Goal: Check status: Check status

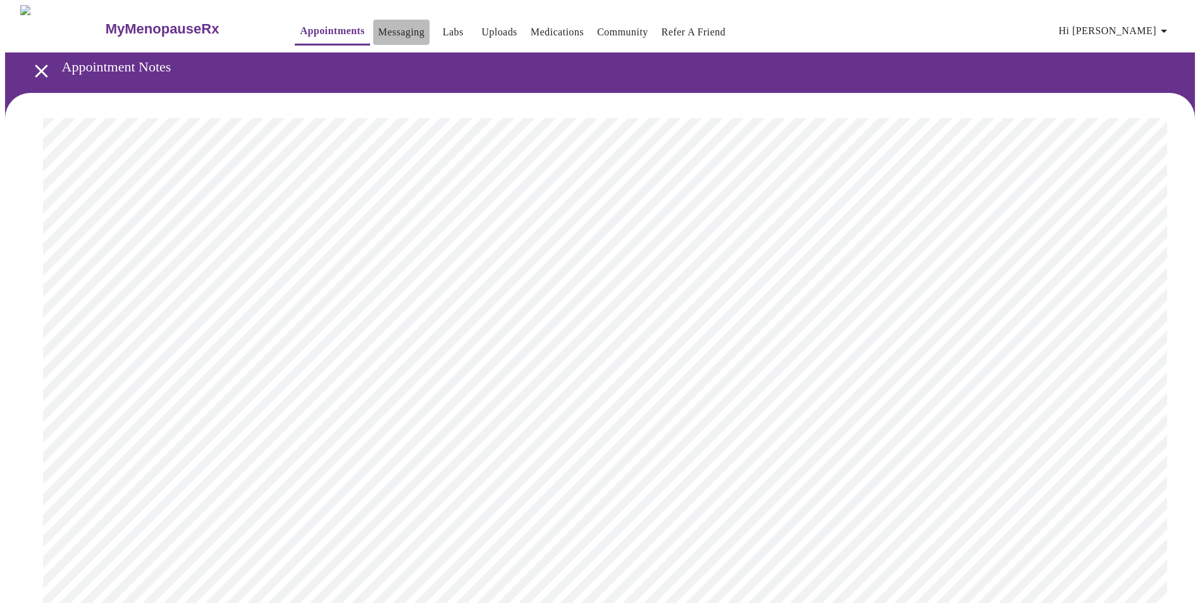
click at [378, 31] on link "Messaging" at bounding box center [401, 32] width 46 height 18
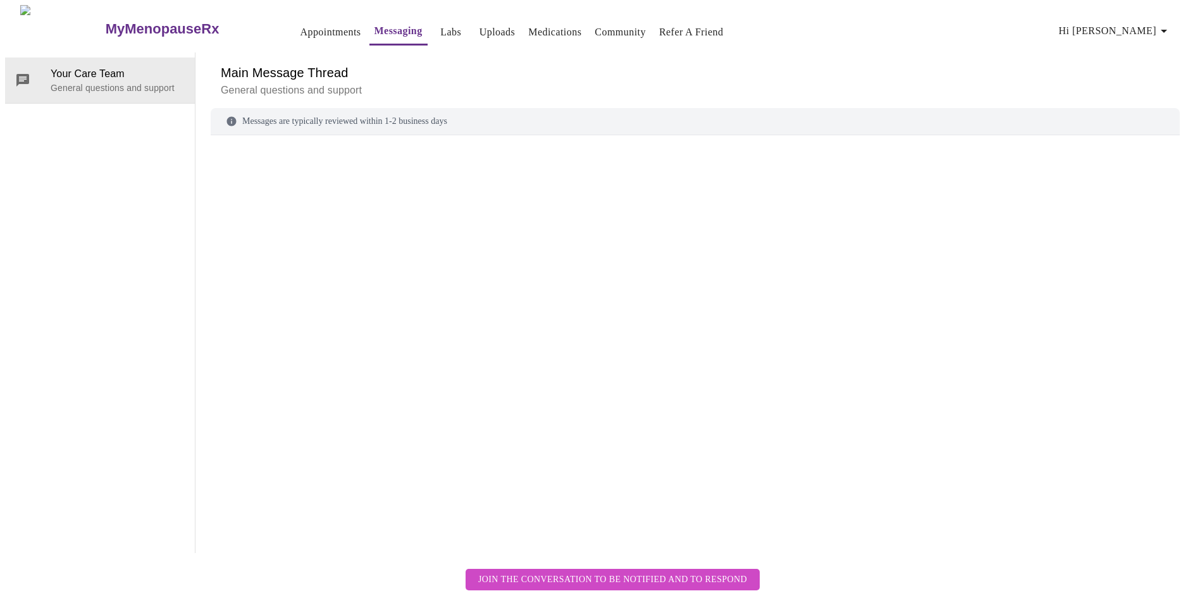
scroll to position [47, 0]
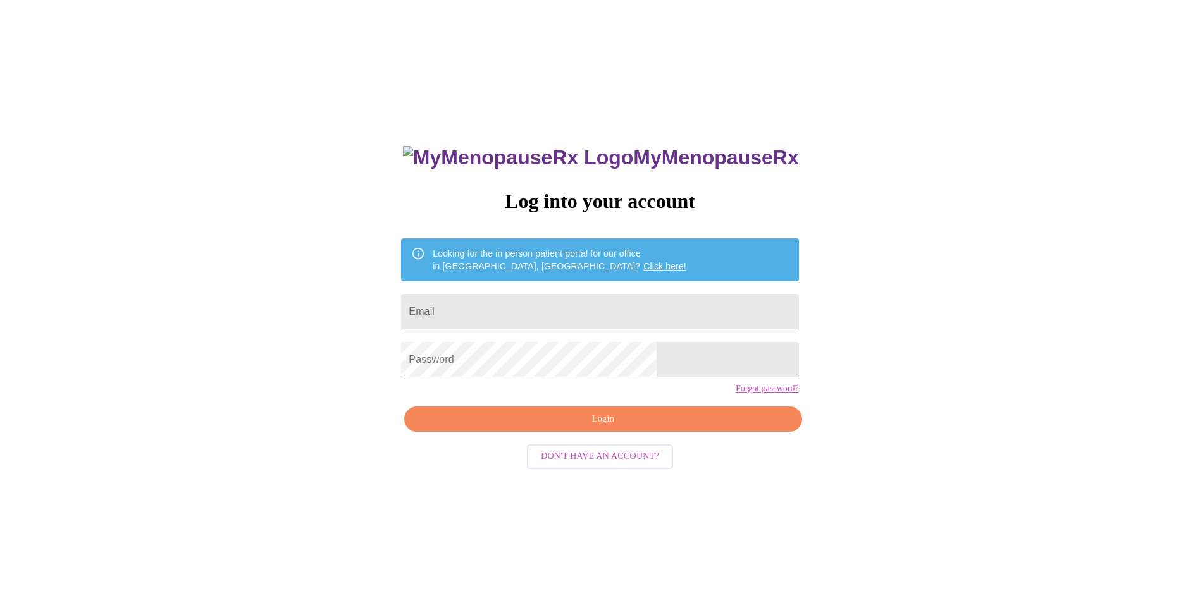
type input "[EMAIL_ADDRESS][DOMAIN_NAME]"
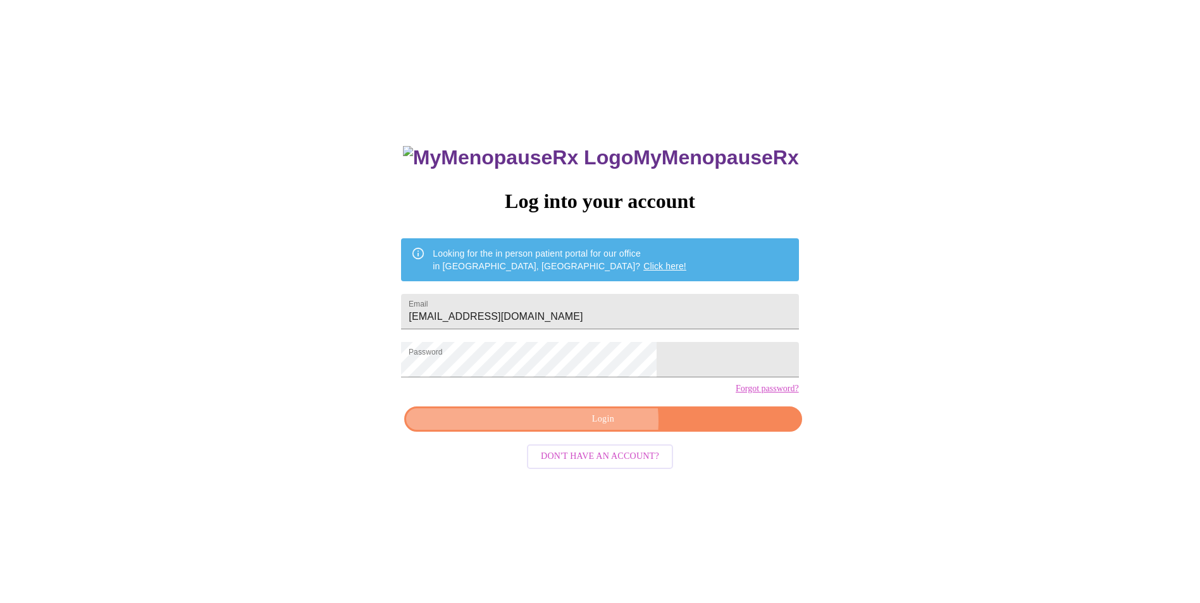
click at [603, 427] on span "Login" at bounding box center [603, 420] width 368 height 16
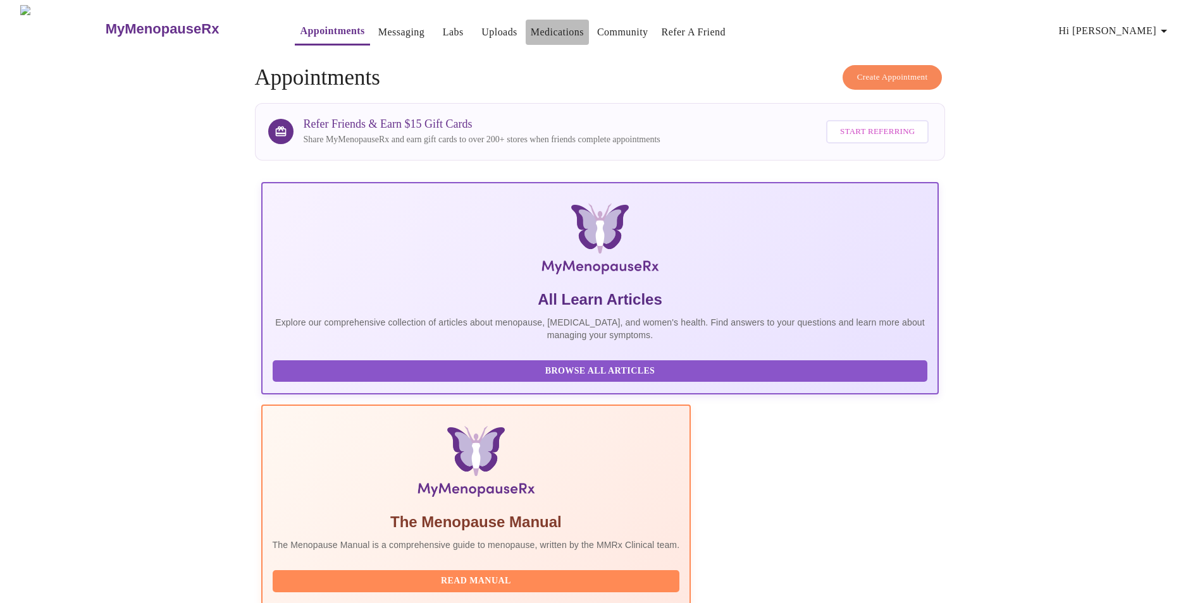
click at [531, 31] on link "Medications" at bounding box center [557, 32] width 53 height 18
